Goal: Check status: Check status

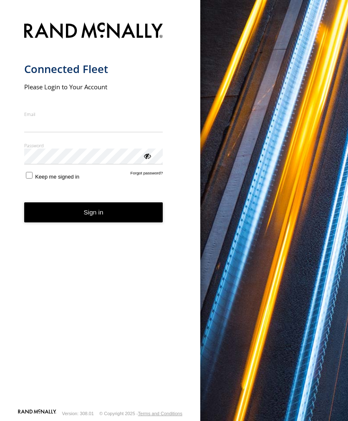
type input "**********"
click at [93, 216] on button "Sign in" at bounding box center [93, 212] width 139 height 20
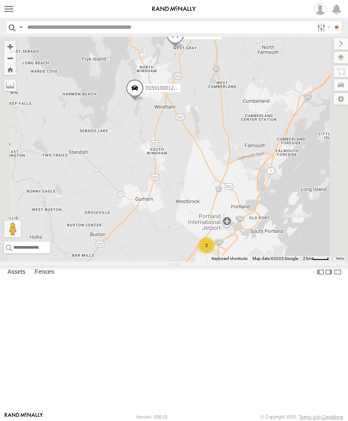
click at [14, 8] on label at bounding box center [9, 9] width 12 height 12
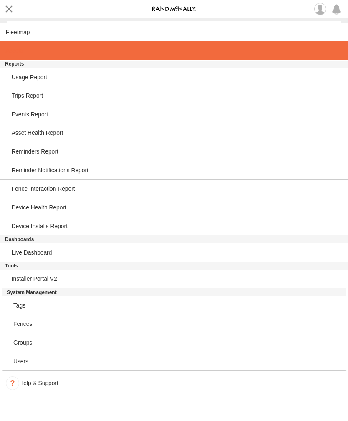
click at [19, 53] on span at bounding box center [14, 50] width 17 height 7
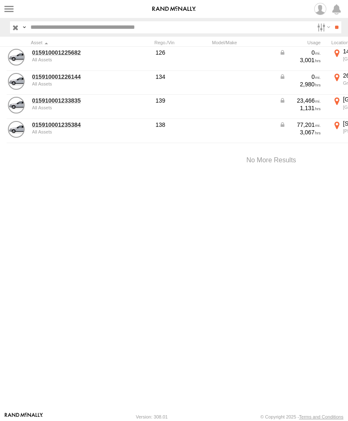
click at [56, 102] on link "015910001233835" at bounding box center [72, 101] width 81 height 8
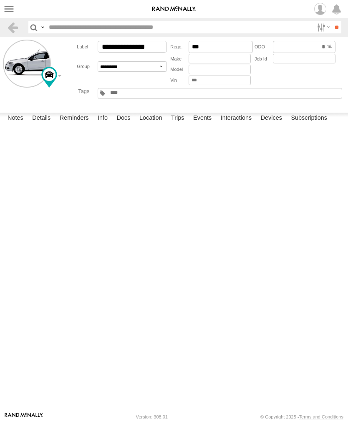
click at [203, 124] on label "Events" at bounding box center [202, 119] width 27 height 12
